Goal: Task Accomplishment & Management: Manage account settings

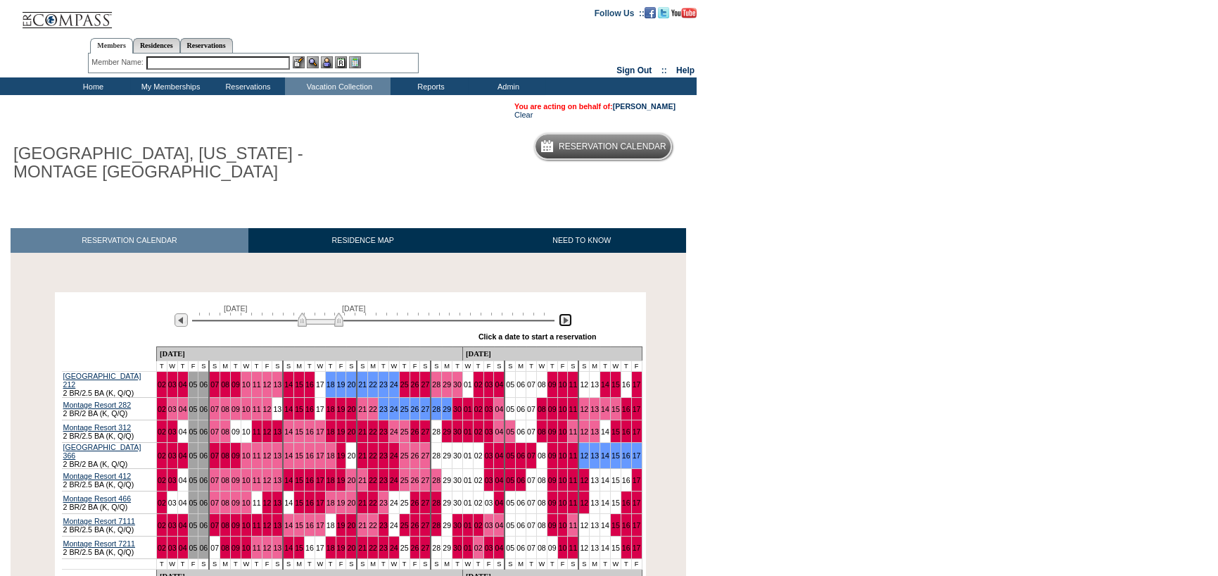
click at [566, 324] on img at bounding box center [565, 319] width 13 height 13
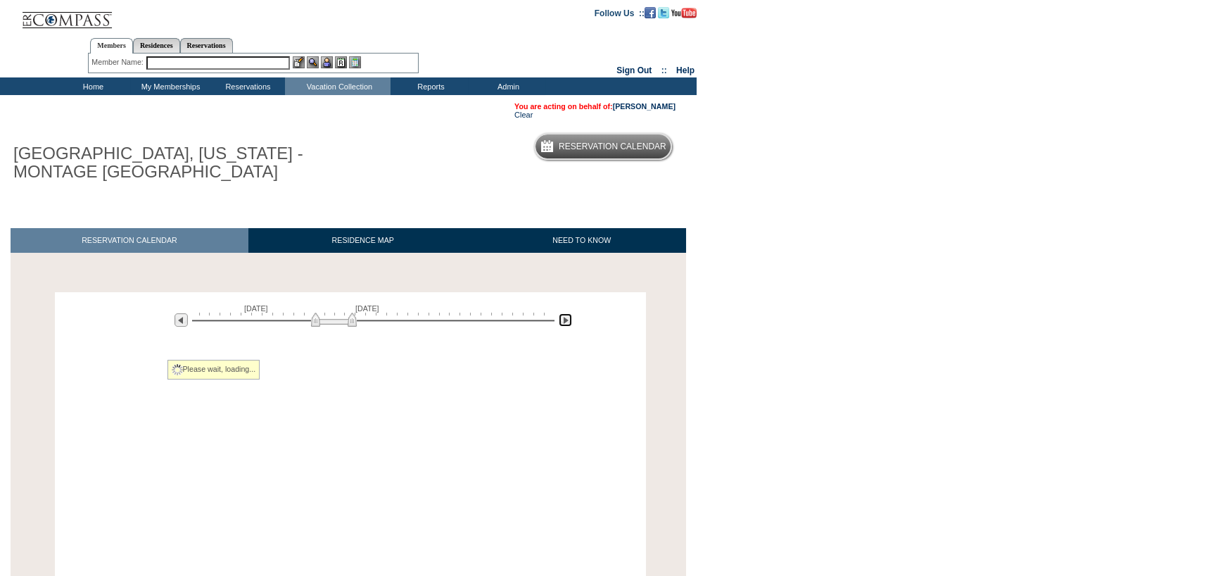
click at [566, 324] on img at bounding box center [565, 319] width 13 height 13
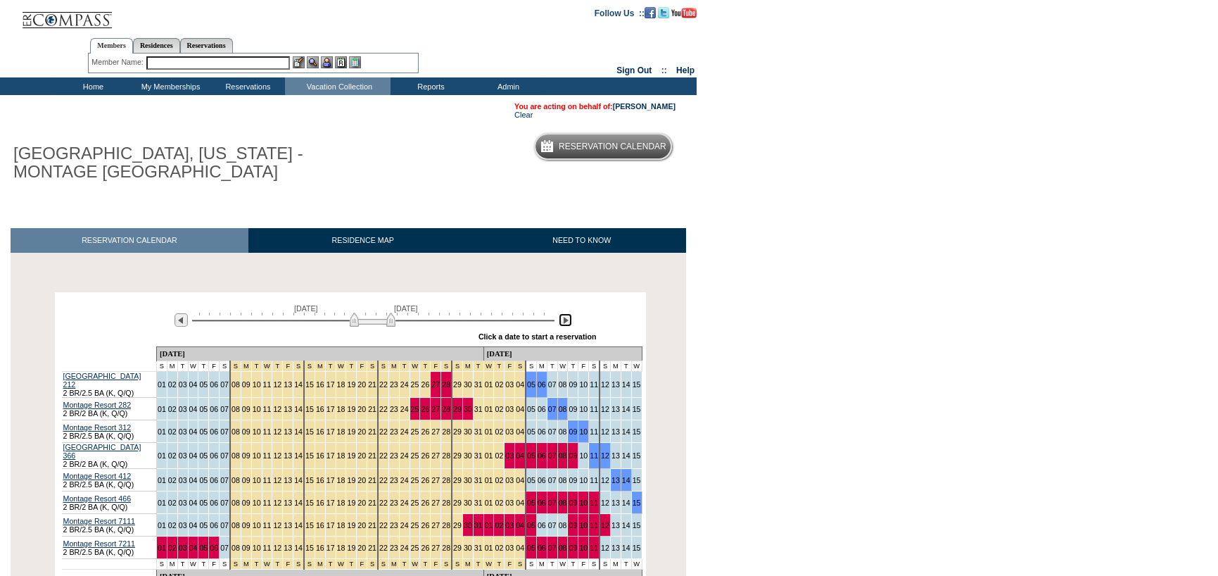
click at [566, 324] on img at bounding box center [565, 319] width 13 height 13
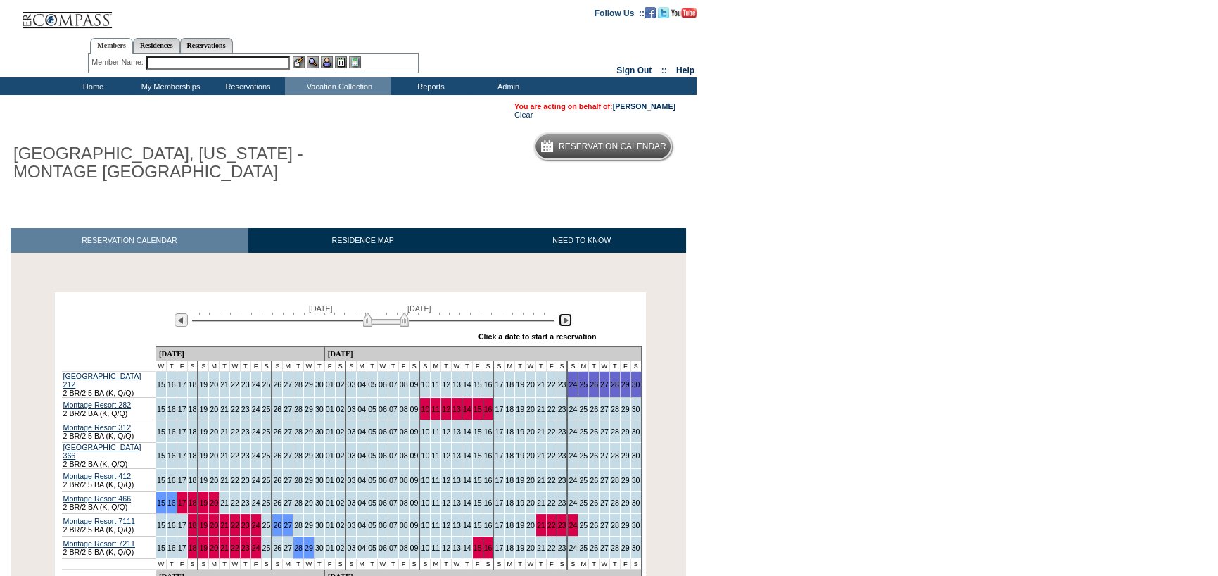
click at [566, 324] on img at bounding box center [565, 319] width 13 height 13
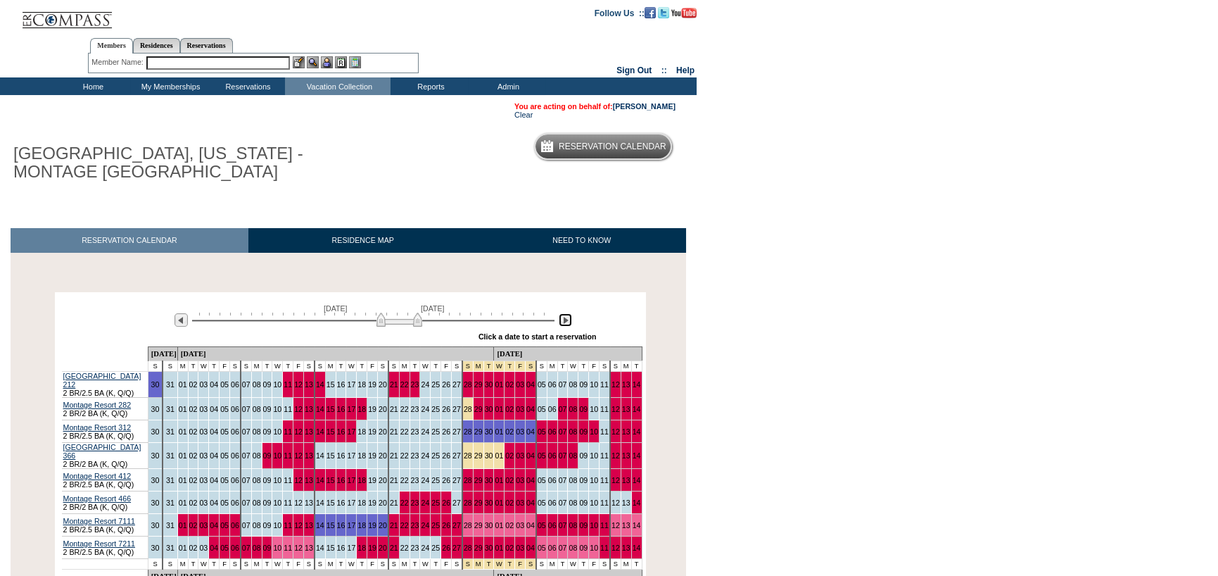
click at [566, 324] on img at bounding box center [565, 319] width 13 height 13
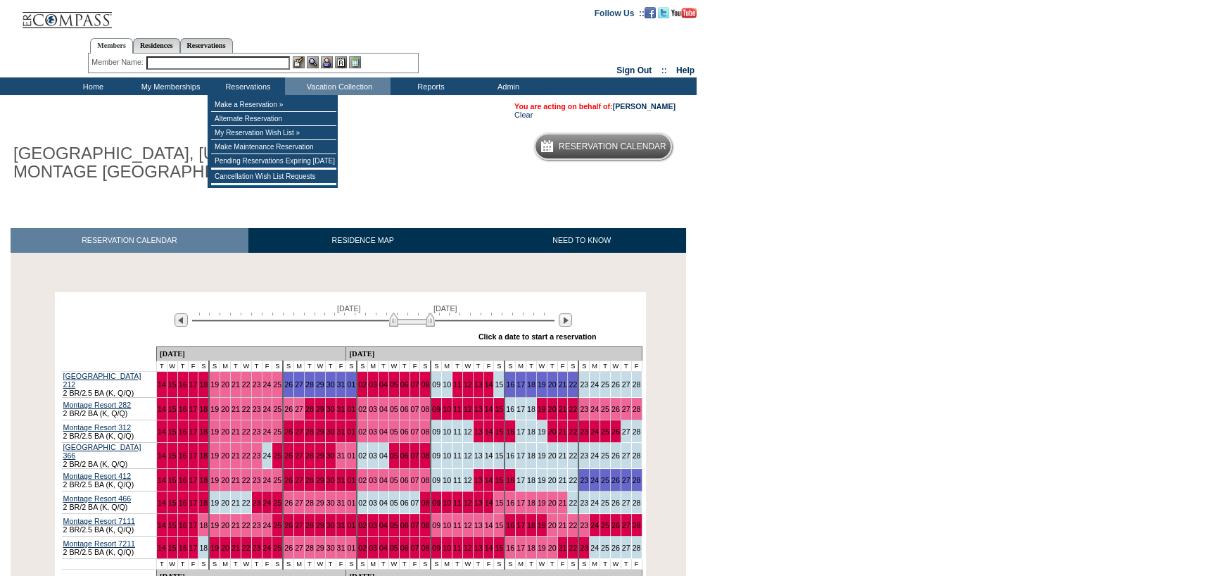
click at [227, 61] on input "text" at bounding box center [218, 62] width 144 height 13
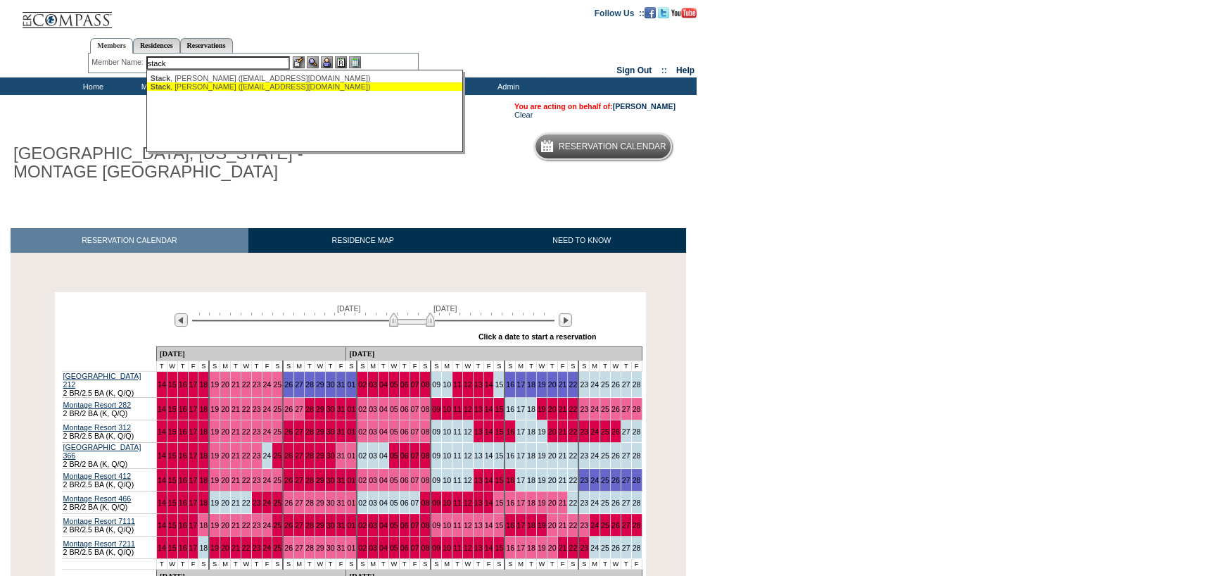
click at [202, 90] on div "[PERSON_NAME] ([EMAIL_ADDRESS][DOMAIN_NAME])" at bounding box center [306, 86] width 310 height 8
type input "[PERSON_NAME] ([EMAIL_ADDRESS][DOMAIN_NAME])"
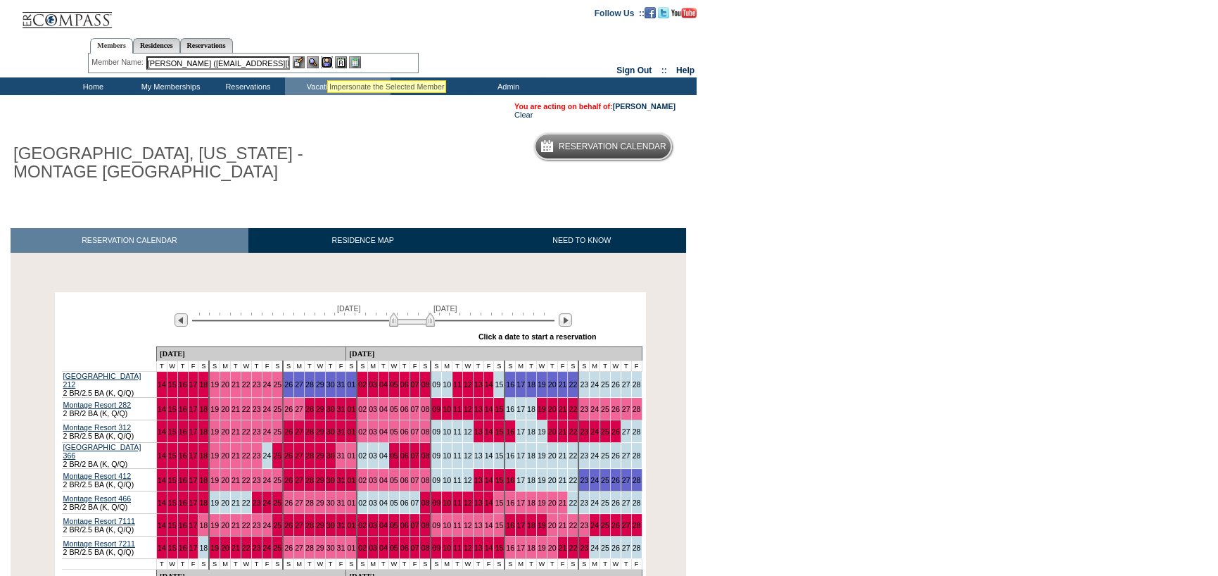
click at [327, 63] on img at bounding box center [327, 62] width 12 height 12
click at [312, 58] on img at bounding box center [313, 62] width 12 height 12
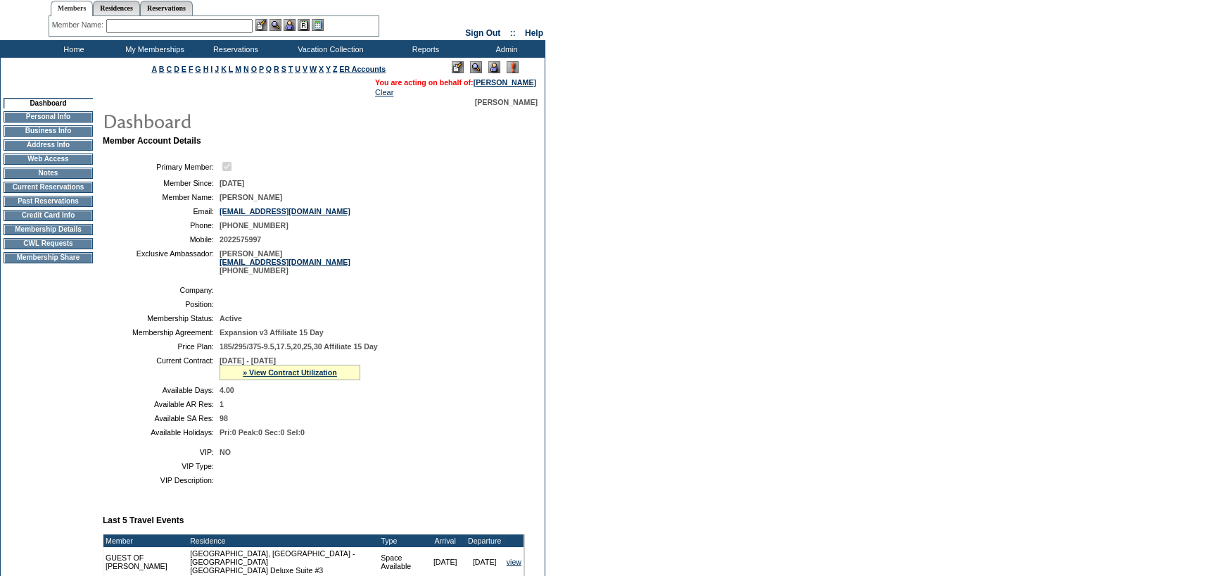
scroll to position [70, 0]
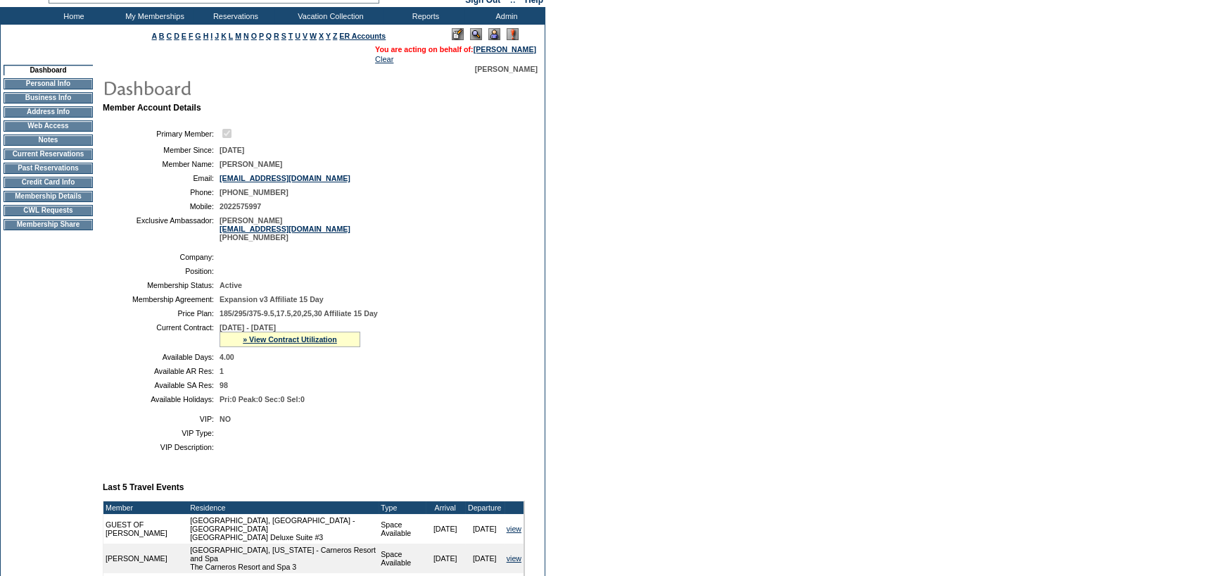
click at [60, 159] on td "Current Reservations" at bounding box center [48, 153] width 89 height 11
